Goal: Check status: Check status

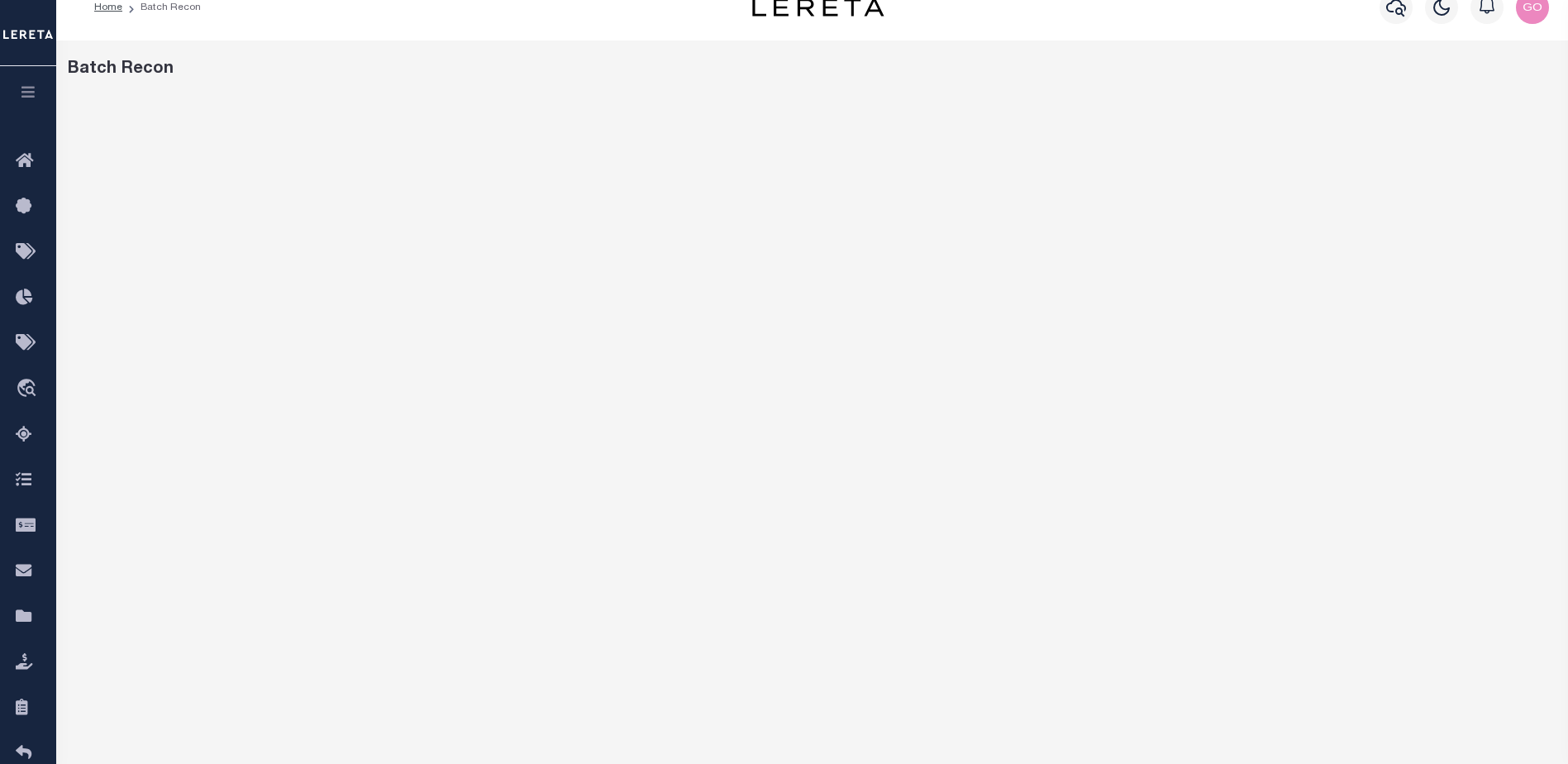
scroll to position [26, 0]
click at [1088, 49] on div "Batch Recon" at bounding box center [812, 527] width 1512 height 973
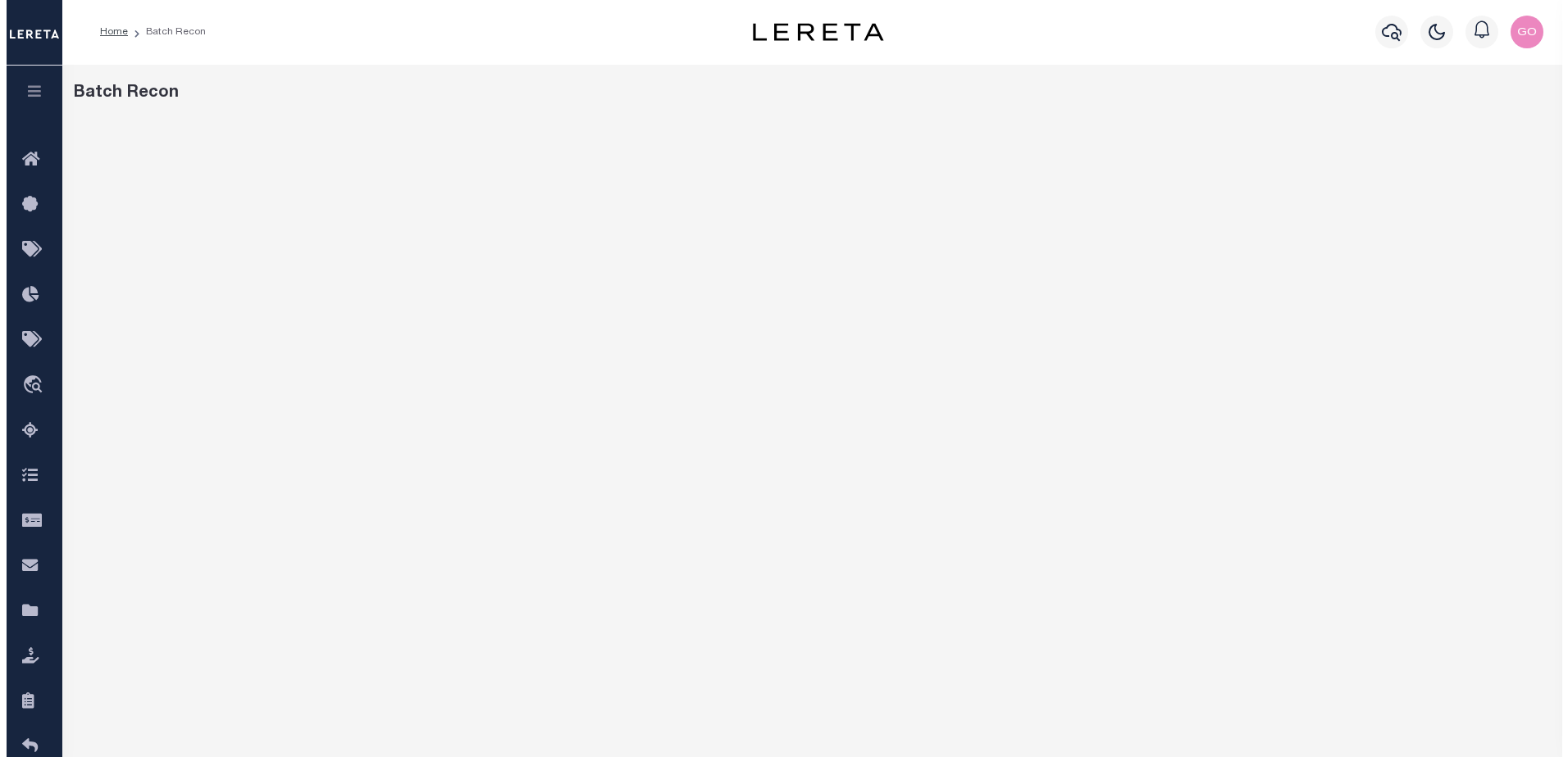
scroll to position [0, 0]
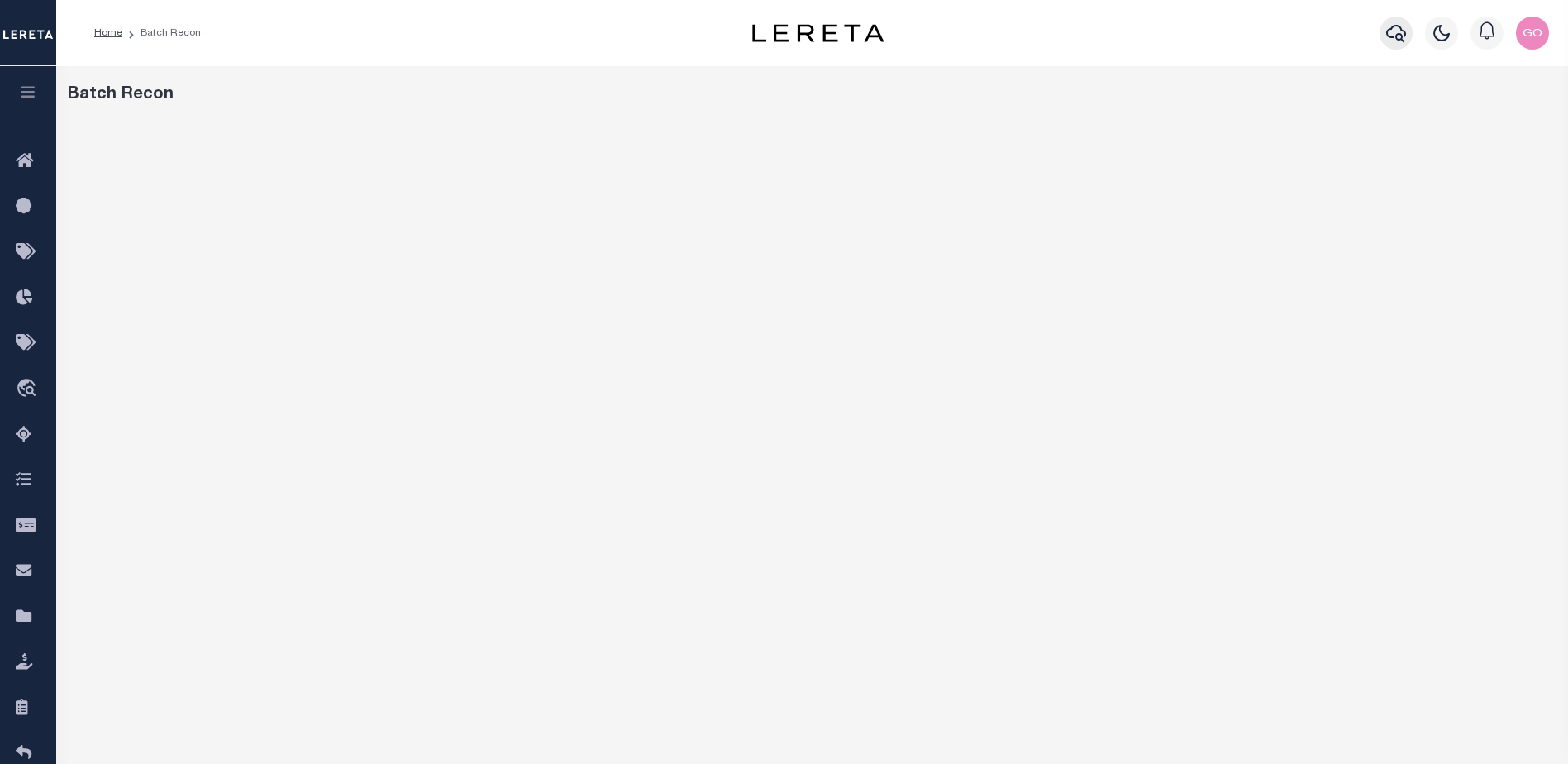
click at [1395, 37] on icon "button" at bounding box center [1396, 32] width 20 height 20
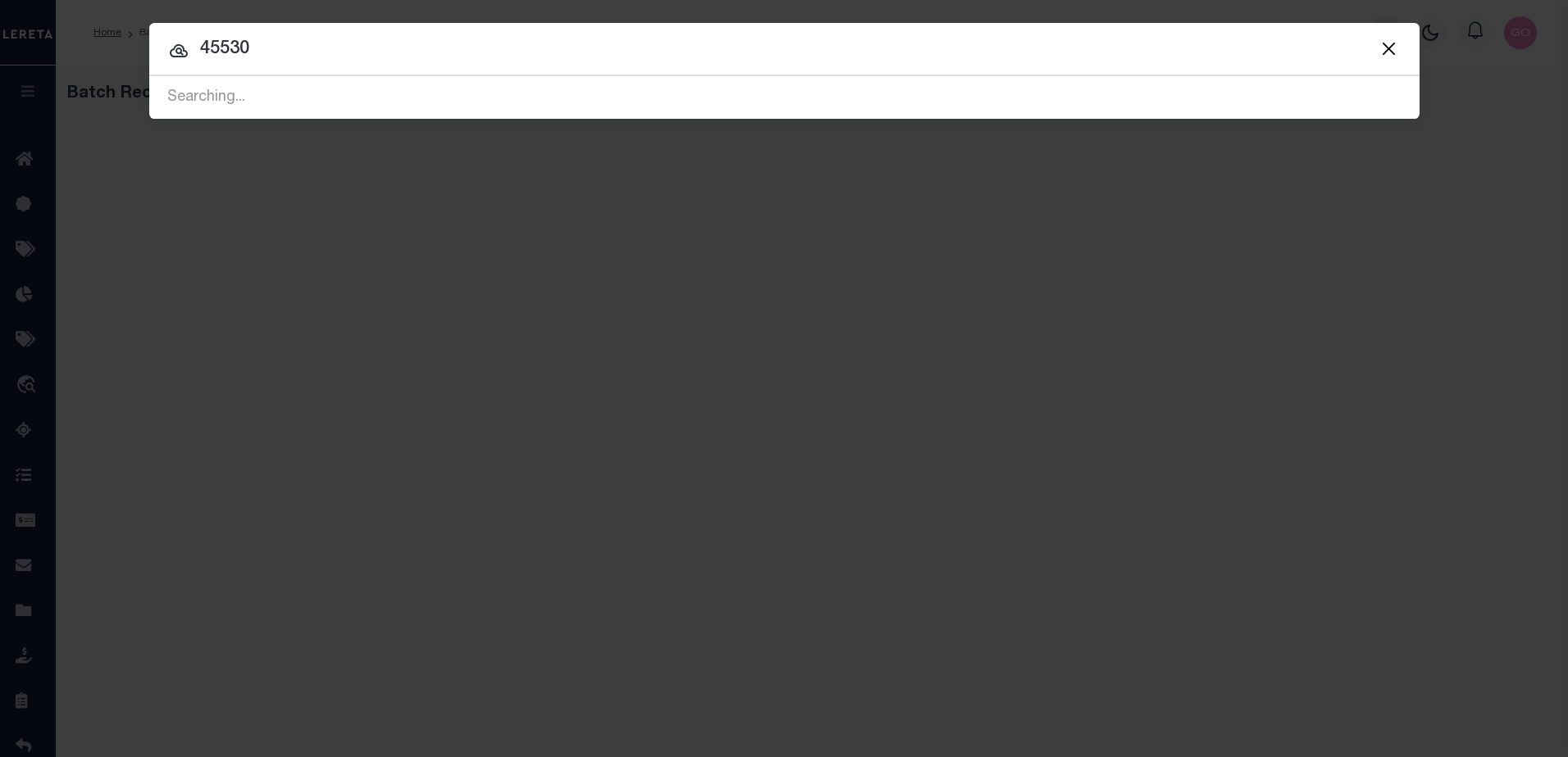
type input "45530"
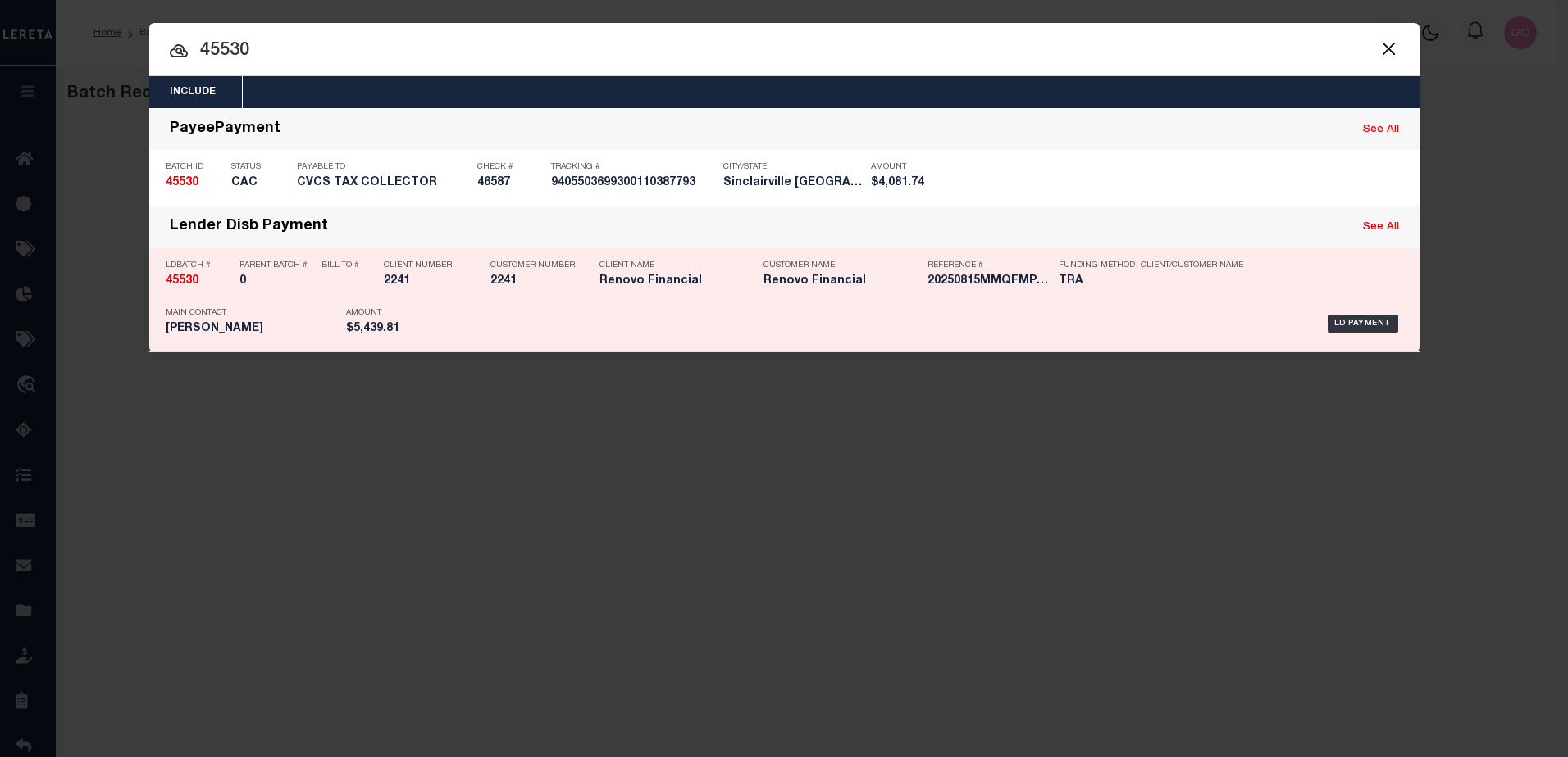
click at [190, 284] on strong "45530" at bounding box center [182, 281] width 33 height 12
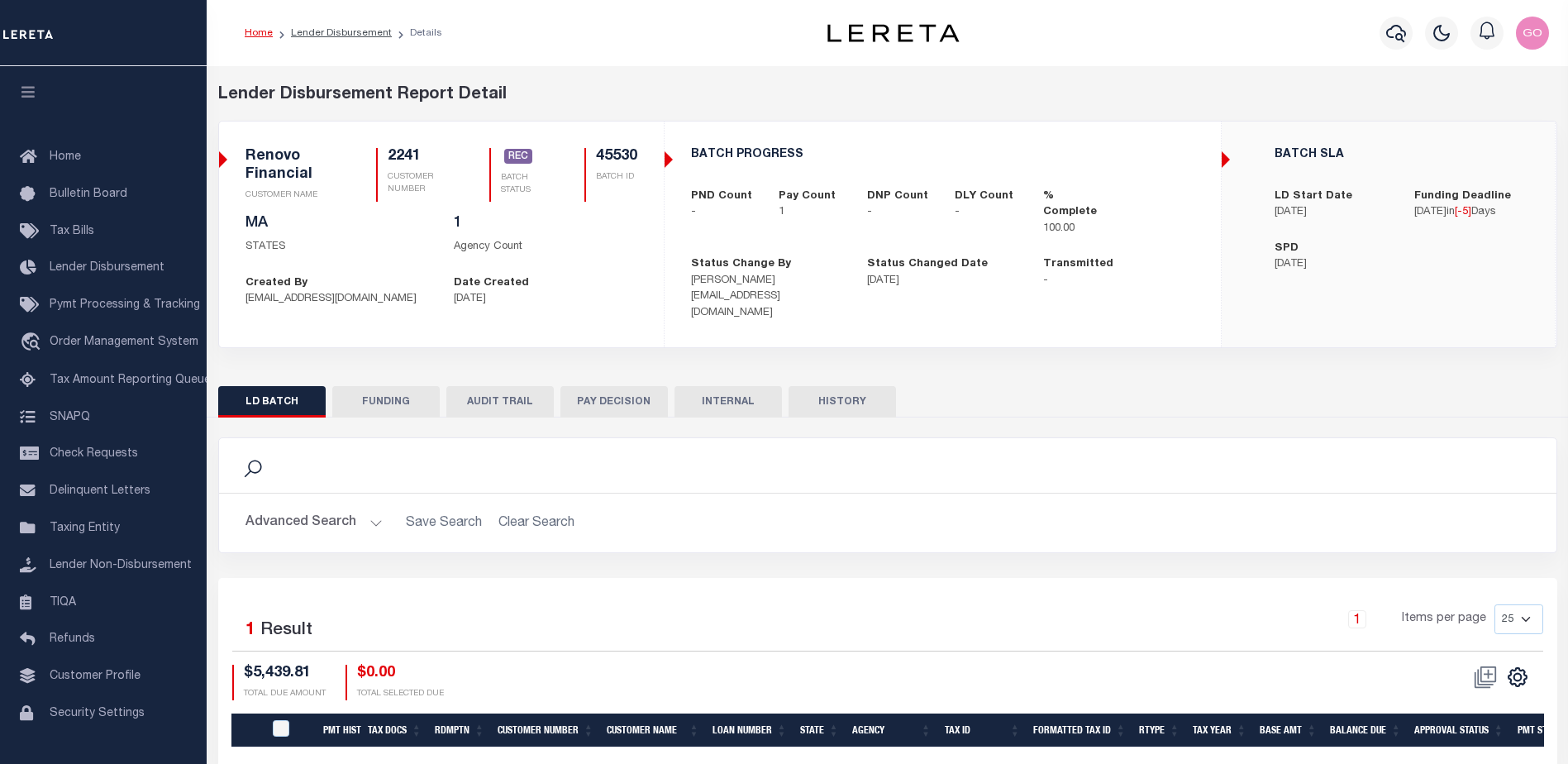
click at [388, 391] on button "FUNDING" at bounding box center [386, 402] width 107 height 32
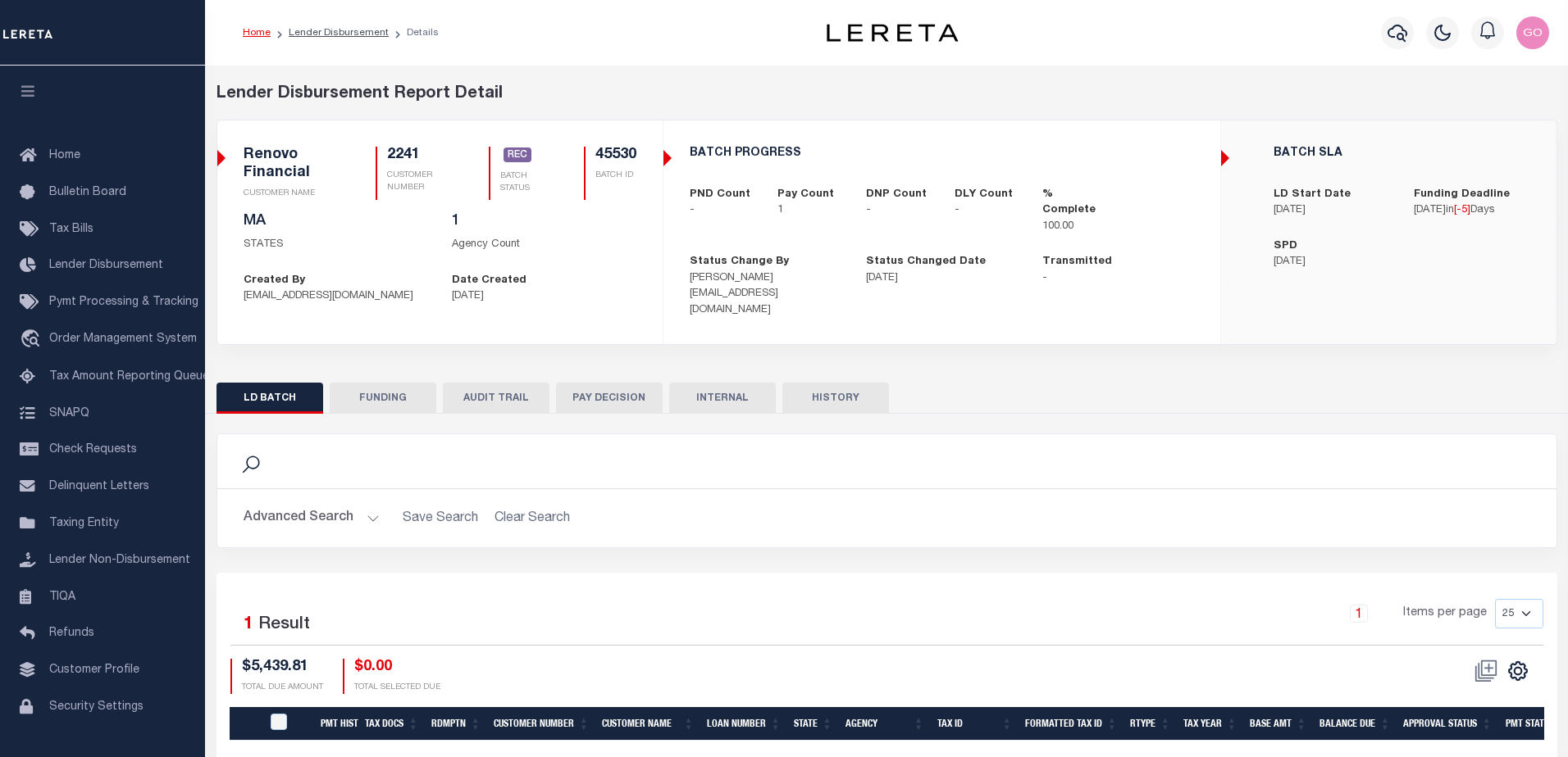
type input "$5,439.81"
type input "$0"
type input "[DATE]"
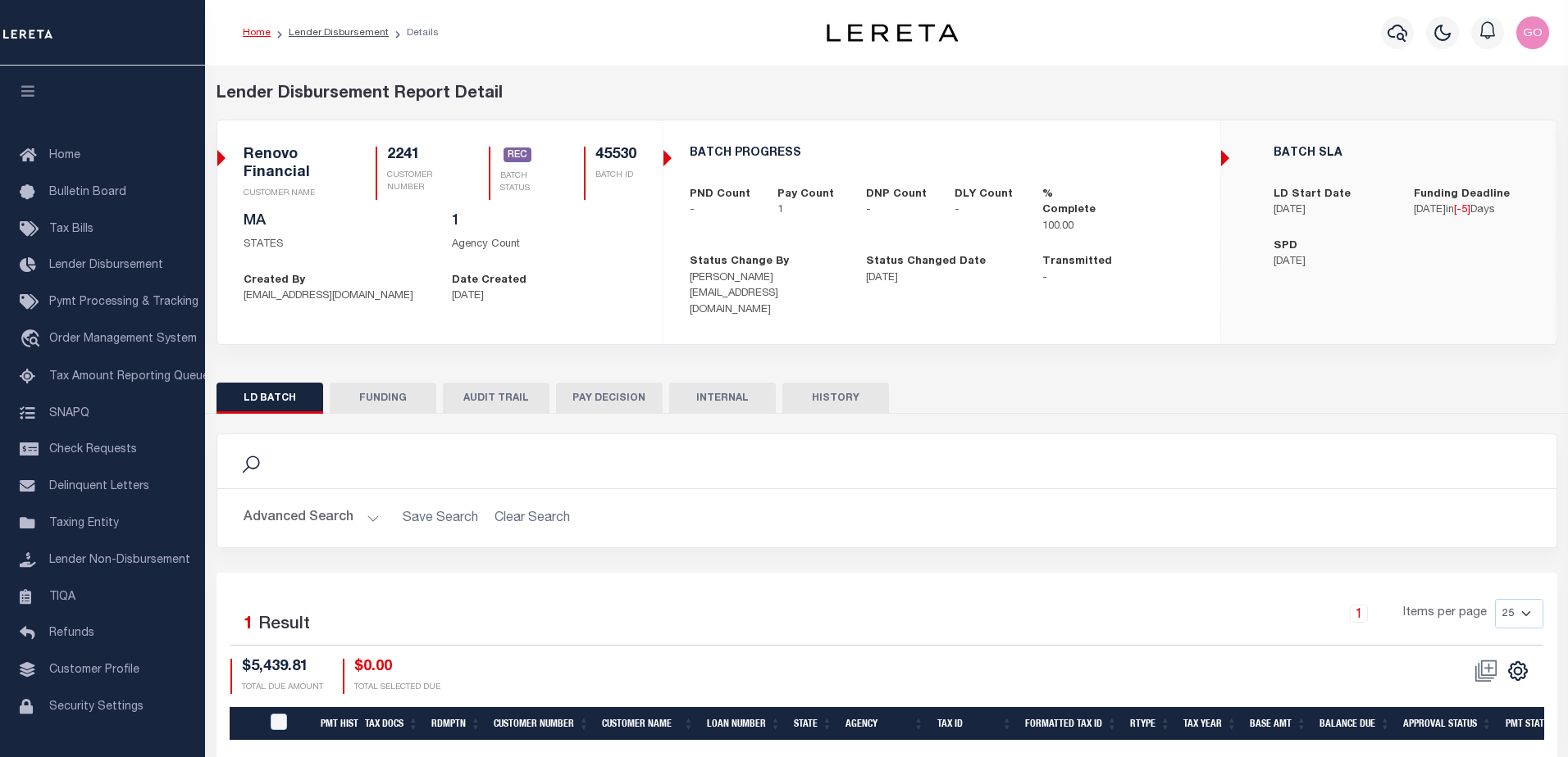
type input "20250815MMQFMP2700366608151732FT03"
type input "[DATE]"
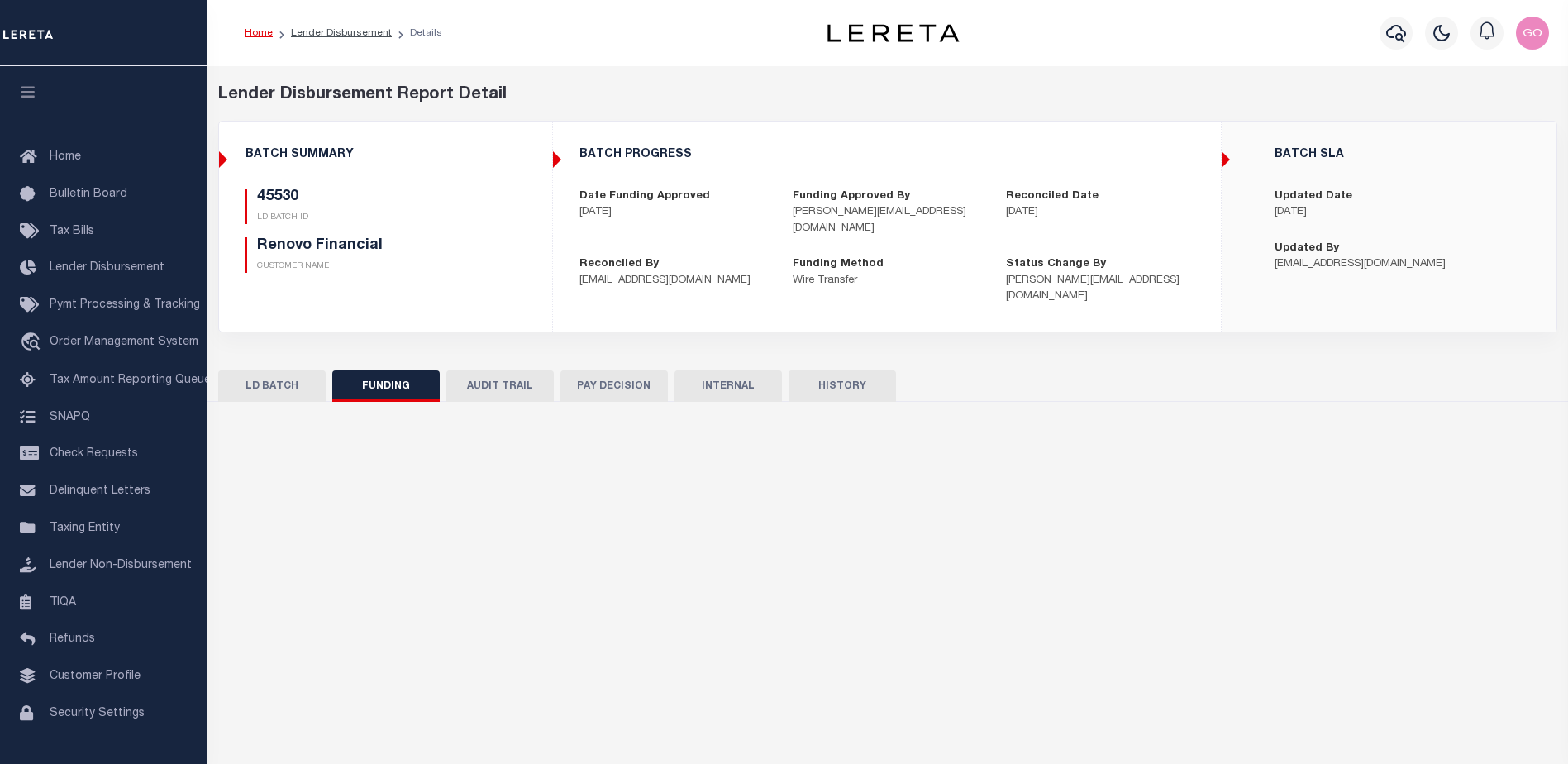
select select "100"
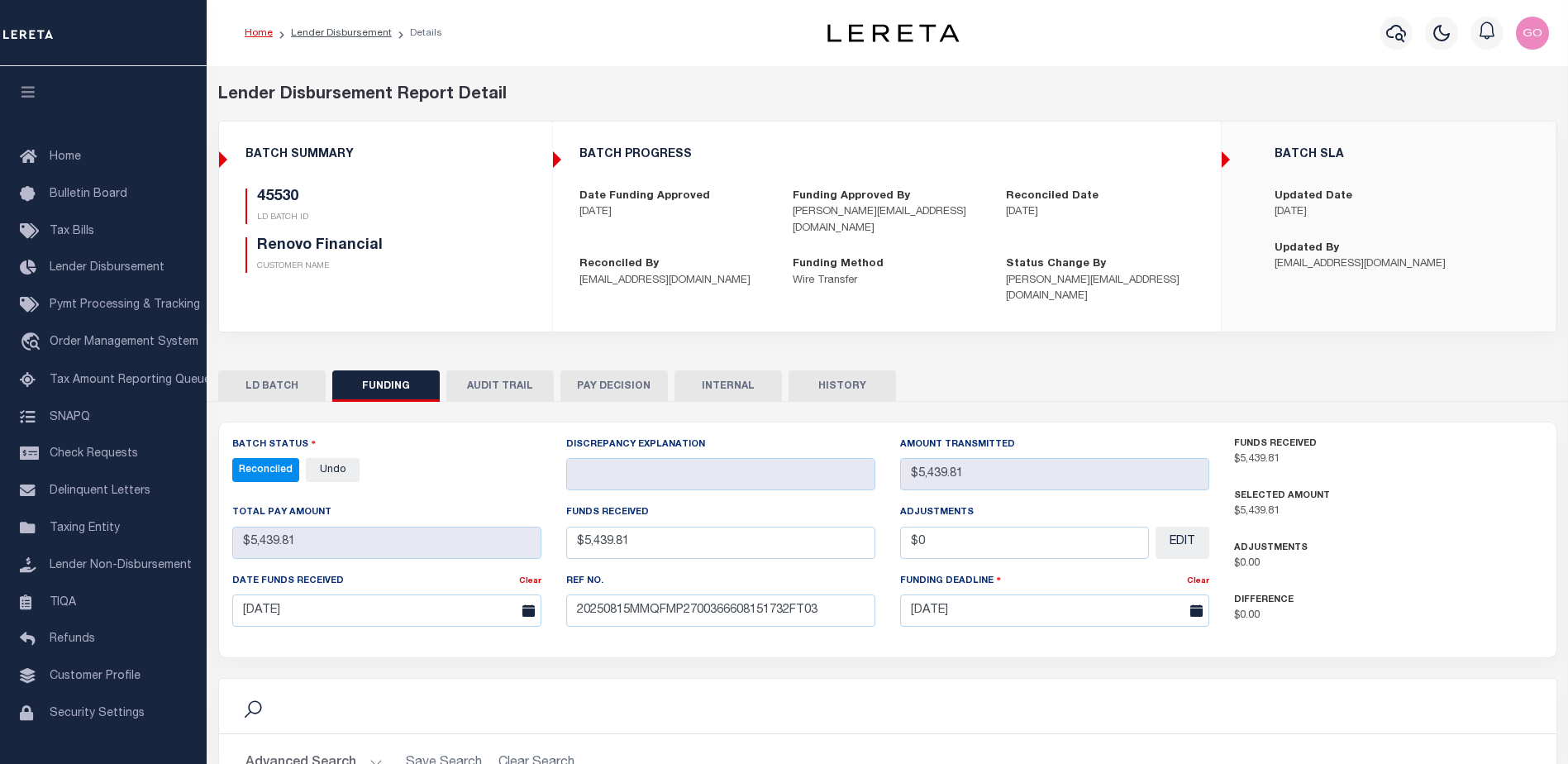
click at [714, 371] on button "INTERNAL" at bounding box center [729, 386] width 107 height 32
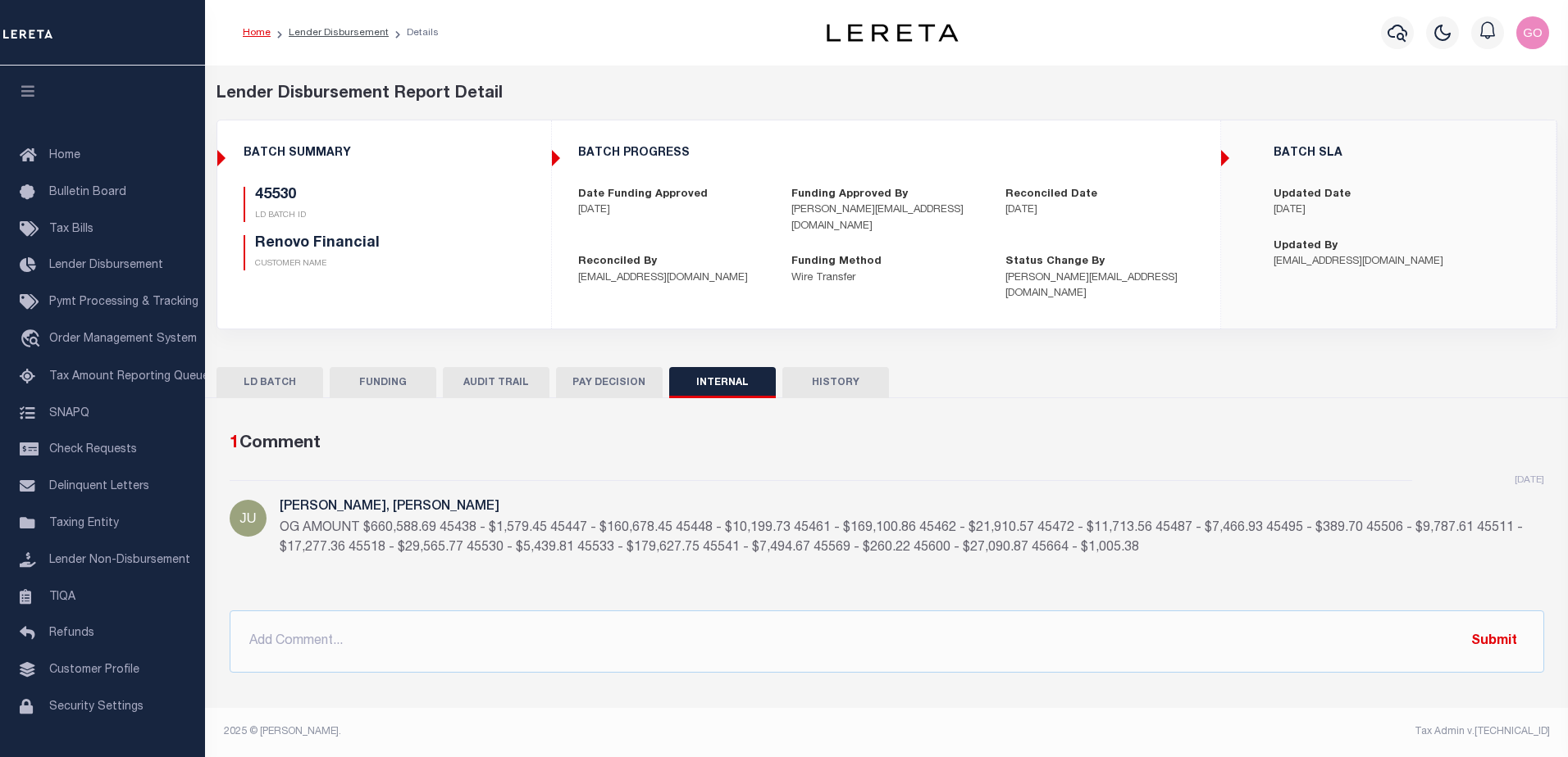
click at [1086, 574] on div "1 Comment [DATE] [PERSON_NAME], [PERSON_NAME] OG AMOUNT $660,588.69 45438 - $1,…" at bounding box center [887, 552] width 1341 height 242
click at [365, 368] on button "FUNDING" at bounding box center [383, 382] width 106 height 31
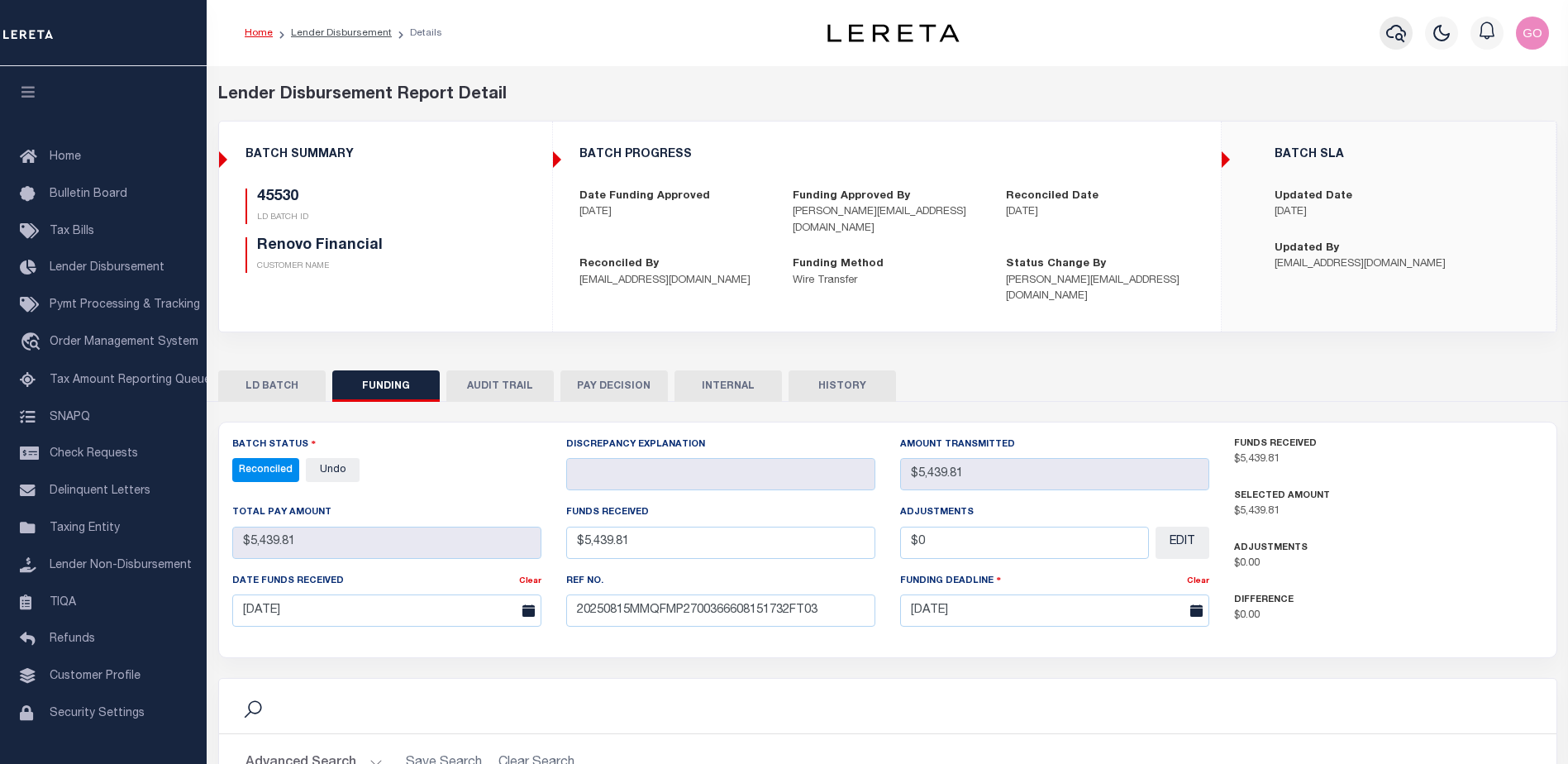
click at [1397, 37] on icon "button" at bounding box center [1396, 33] width 20 height 17
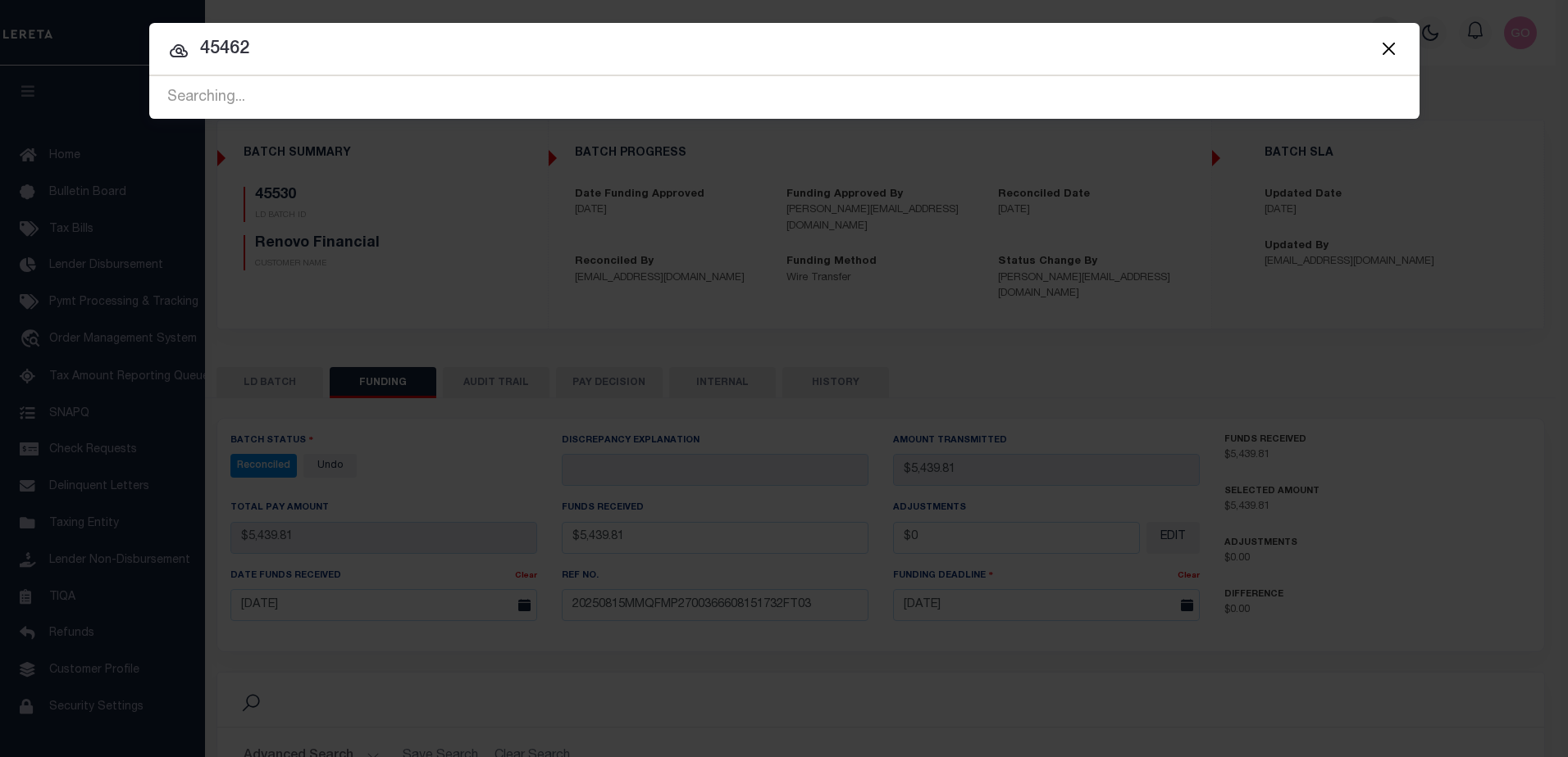
type input "45462"
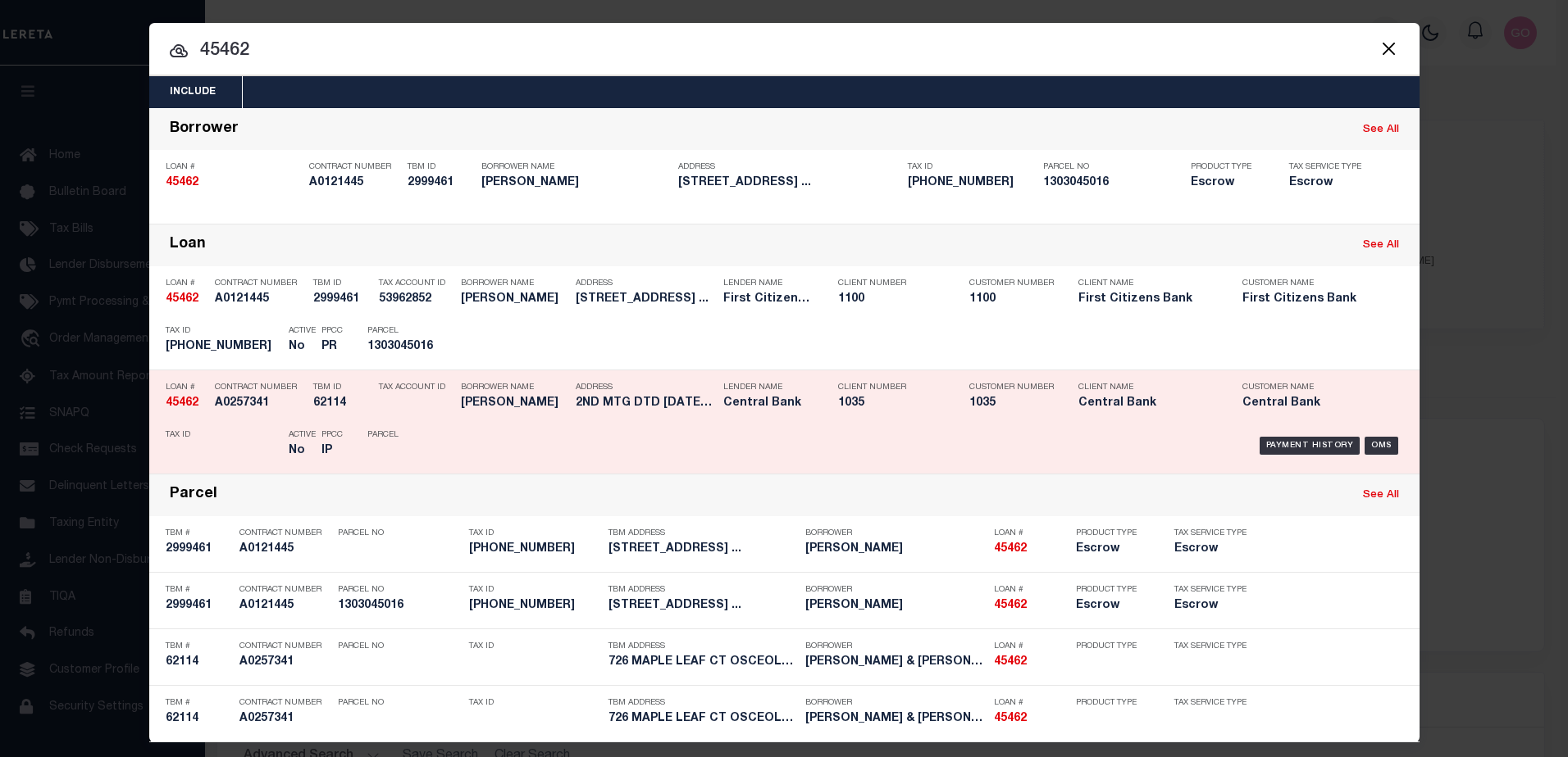
click at [172, 405] on strong "45462" at bounding box center [182, 403] width 33 height 12
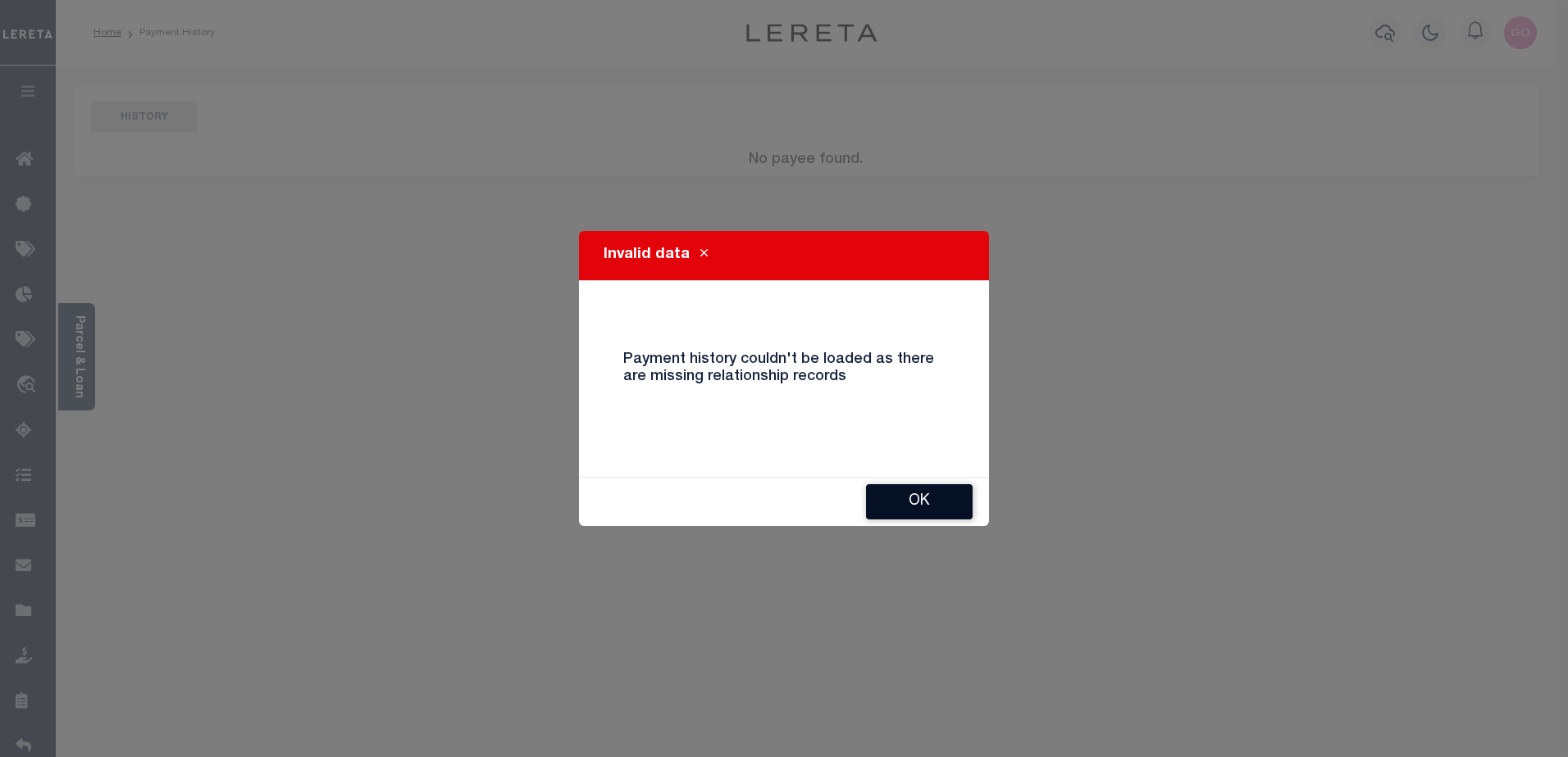
click at [940, 506] on button "Ok" at bounding box center [920, 502] width 106 height 35
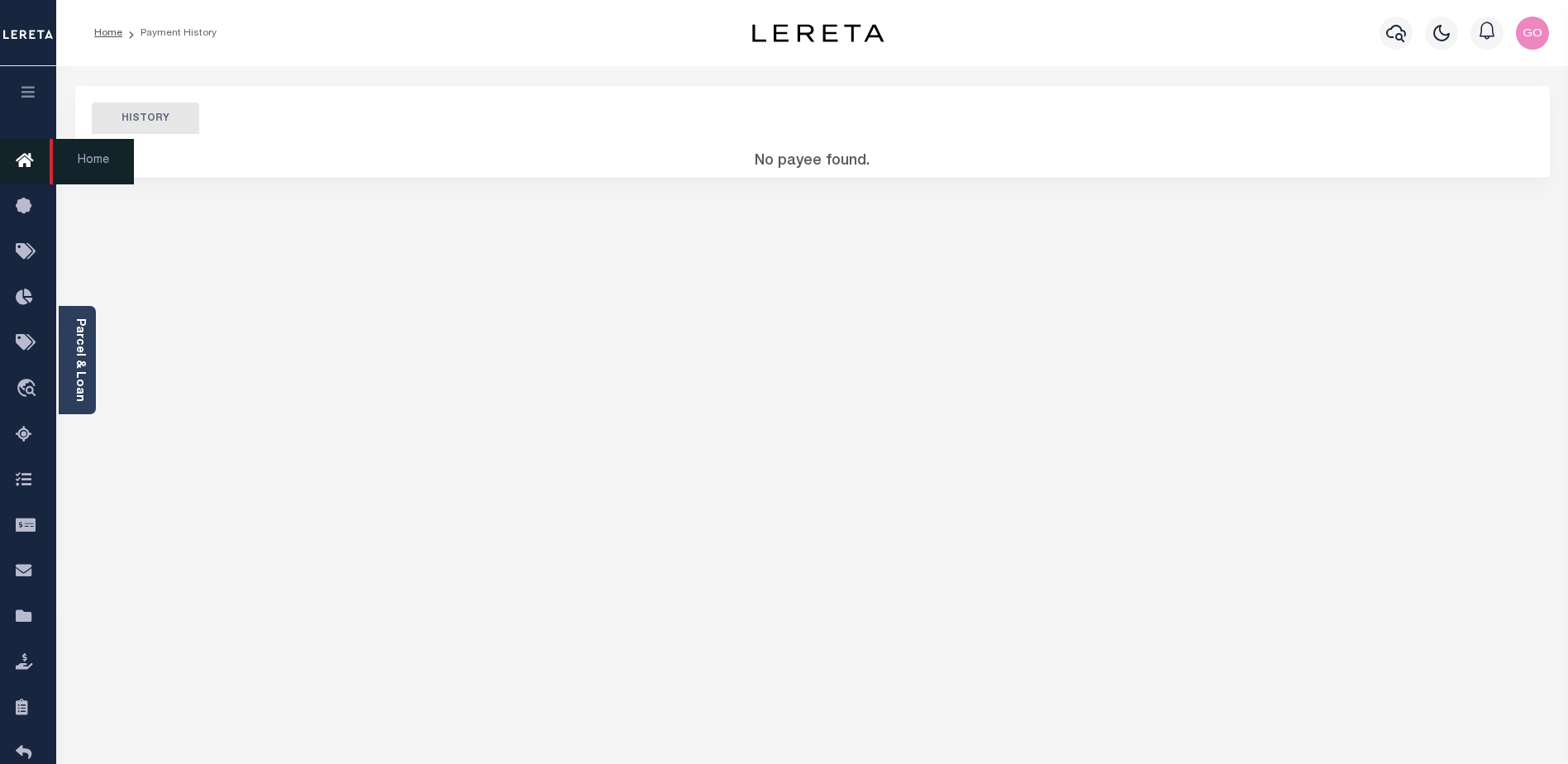
click at [23, 158] on icon at bounding box center [28, 162] width 26 height 20
